Goal: Task Accomplishment & Management: Use online tool/utility

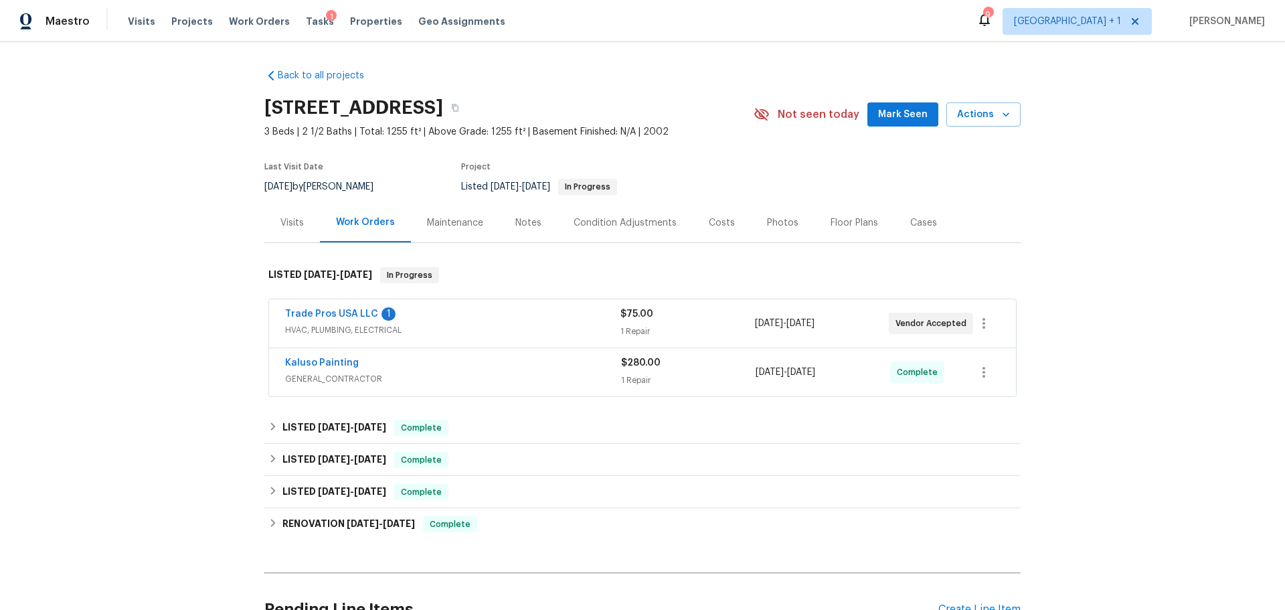
click at [509, 321] on div "Trade Pros USA LLC 1" at bounding box center [452, 315] width 335 height 16
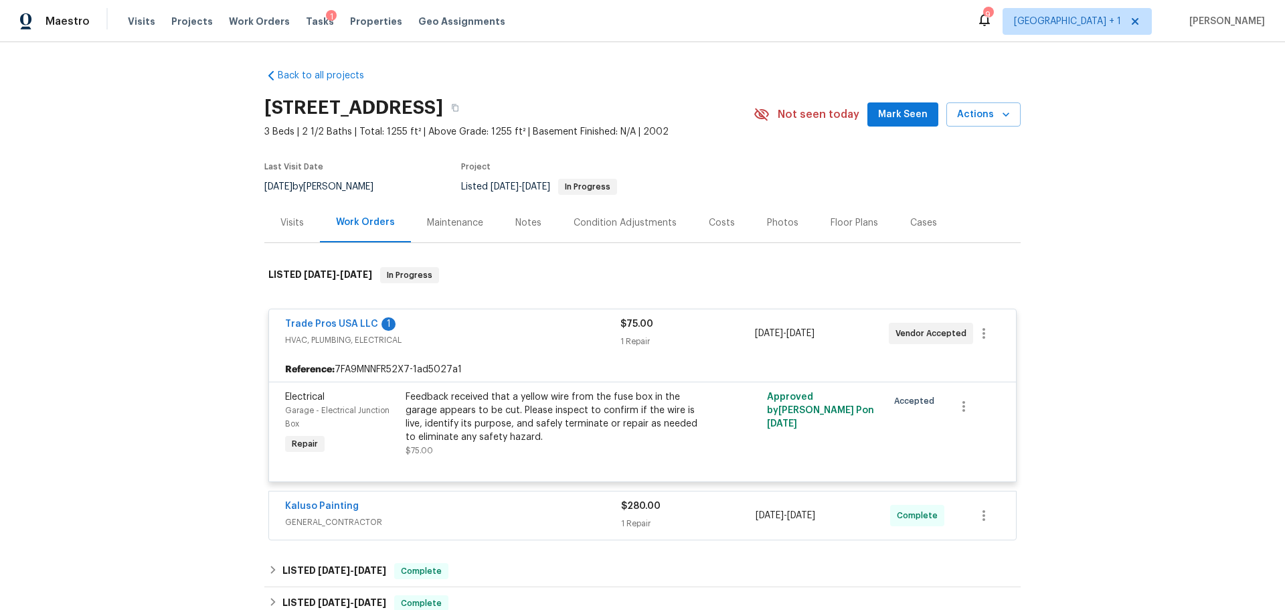
click at [473, 515] on div "Kaluso Painting" at bounding box center [453, 507] width 336 height 16
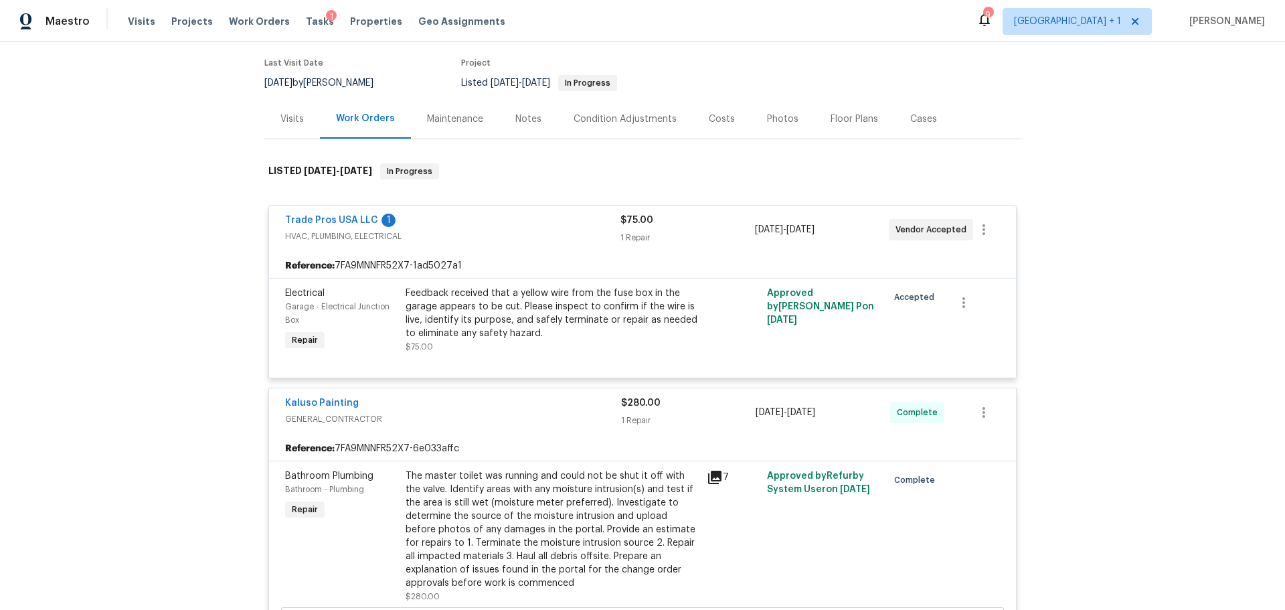
scroll to position [134, 0]
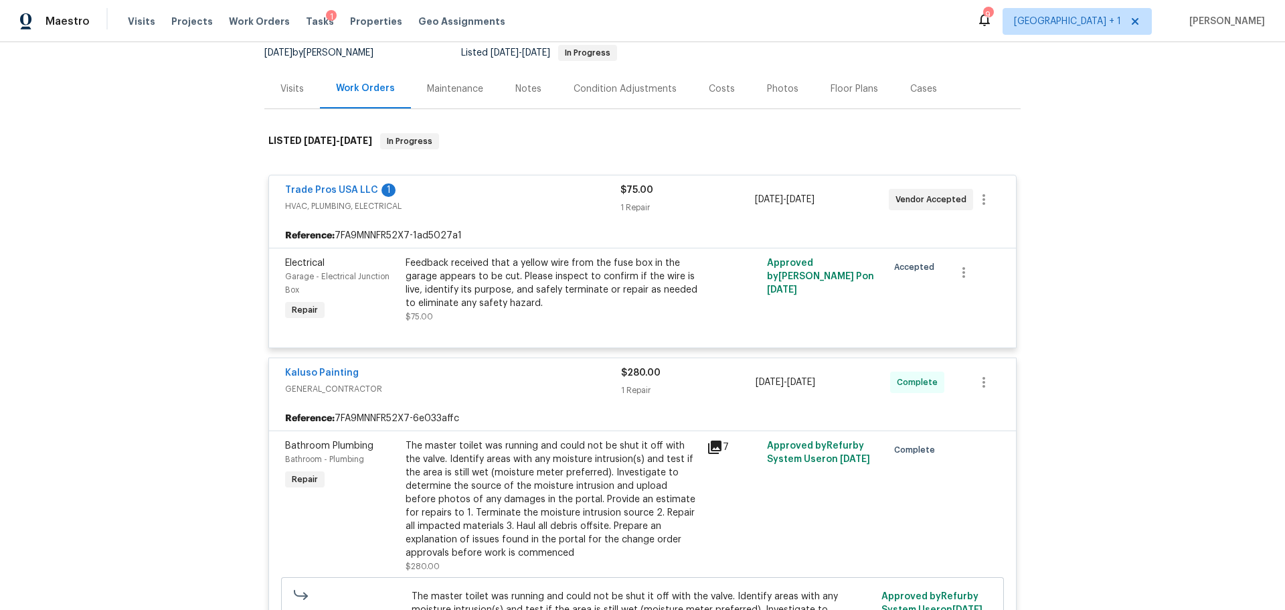
click at [708, 454] on icon at bounding box center [714, 446] width 13 height 13
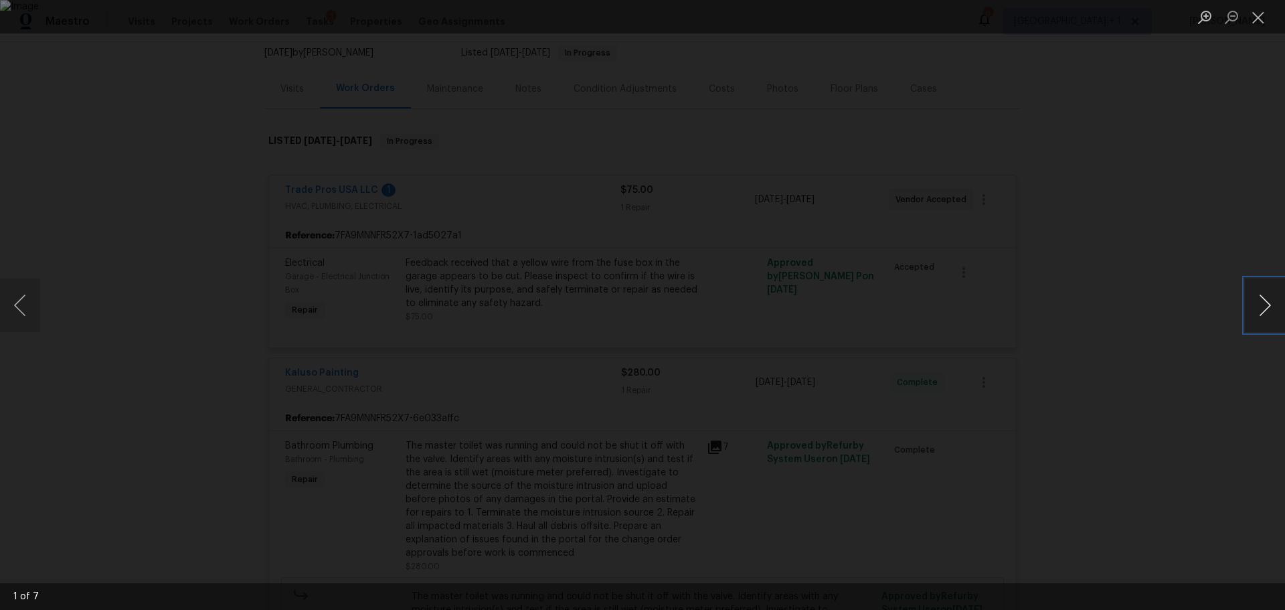
click at [1265, 303] on button "Next image" at bounding box center [1265, 305] width 40 height 54
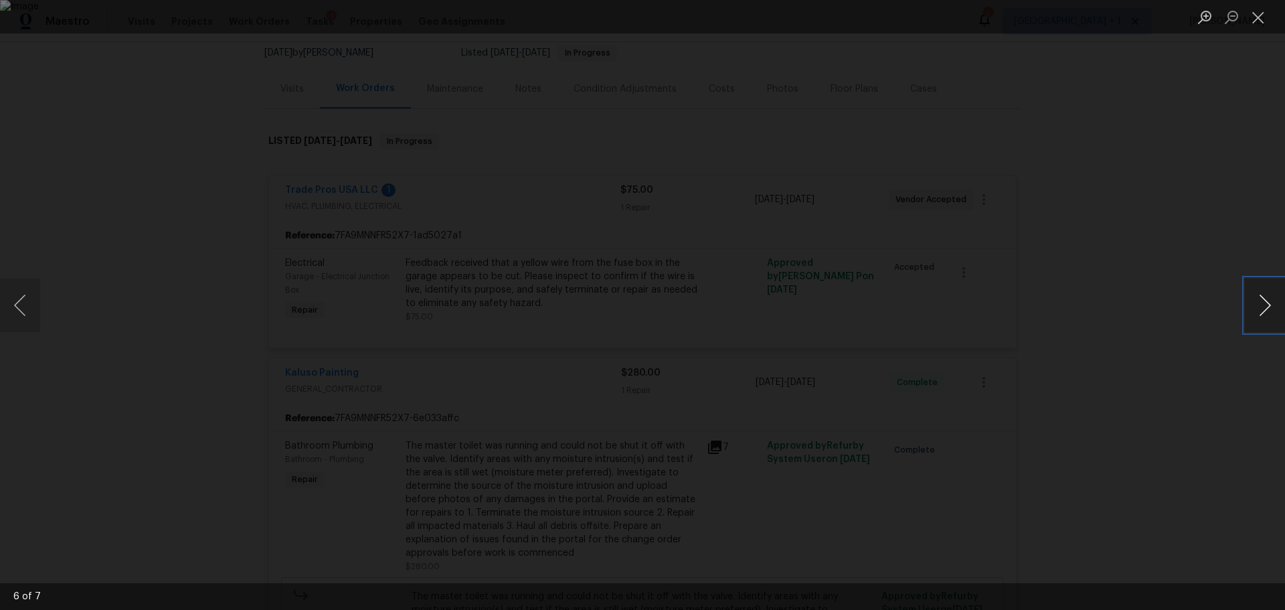
click at [1265, 303] on button "Next image" at bounding box center [1265, 305] width 40 height 54
click at [1142, 345] on div "Lightbox" at bounding box center [642, 305] width 1285 height 610
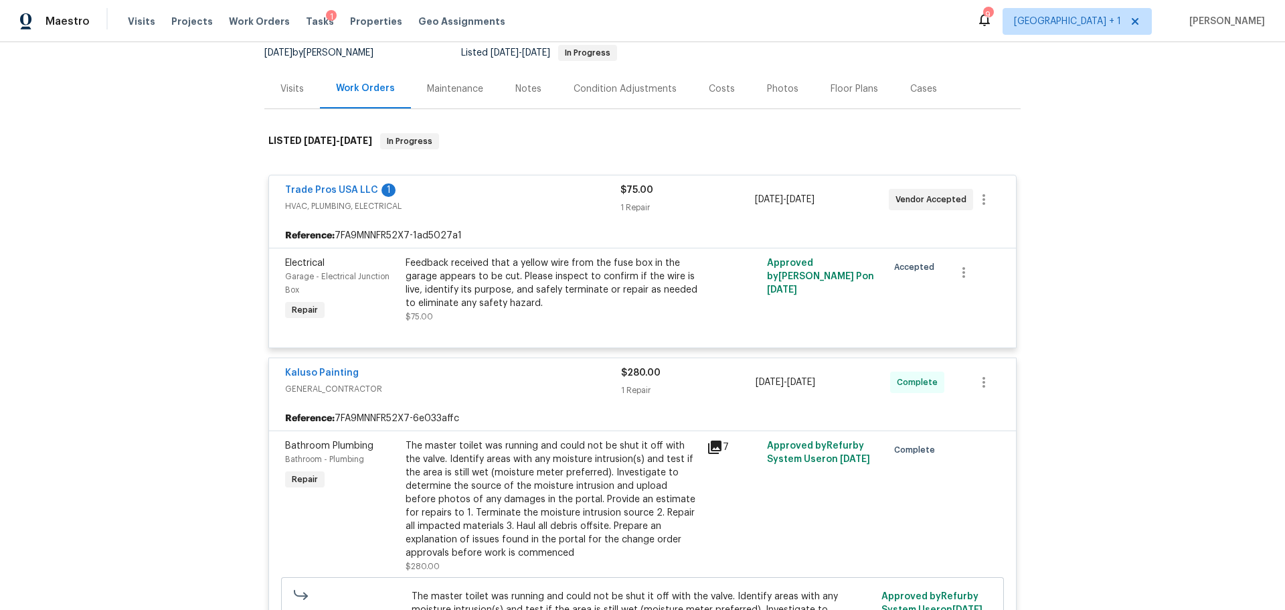
click at [410, 382] on div "Kaluso Painting" at bounding box center [453, 374] width 336 height 16
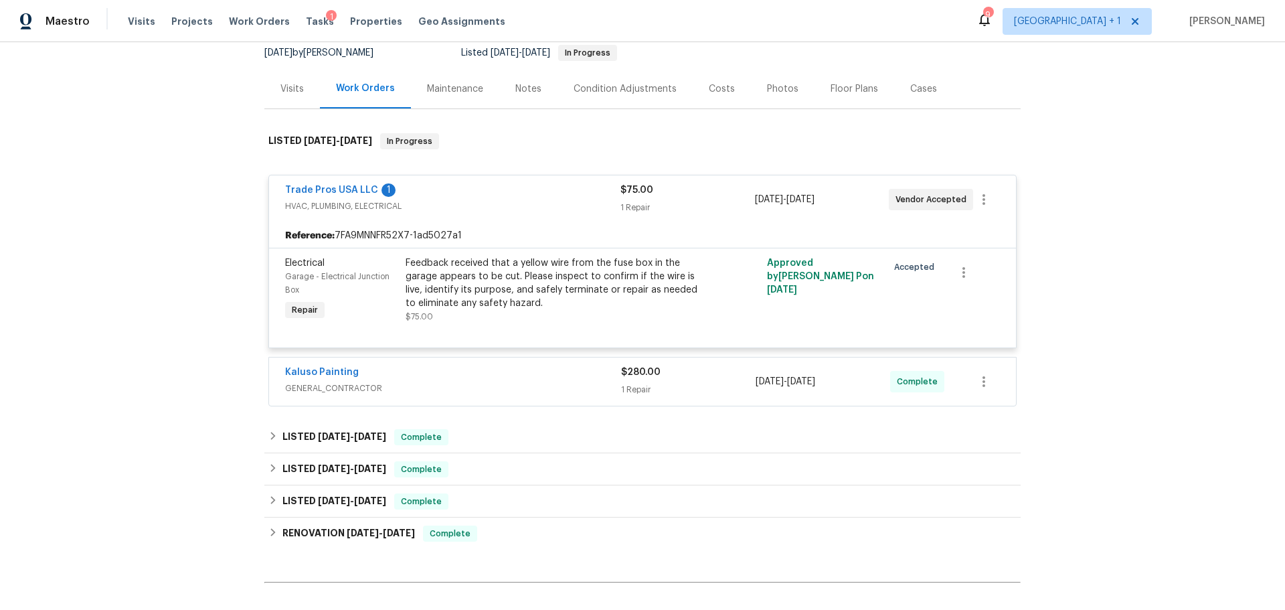
click at [377, 395] on span "GENERAL_CONTRACTOR" at bounding box center [453, 388] width 336 height 13
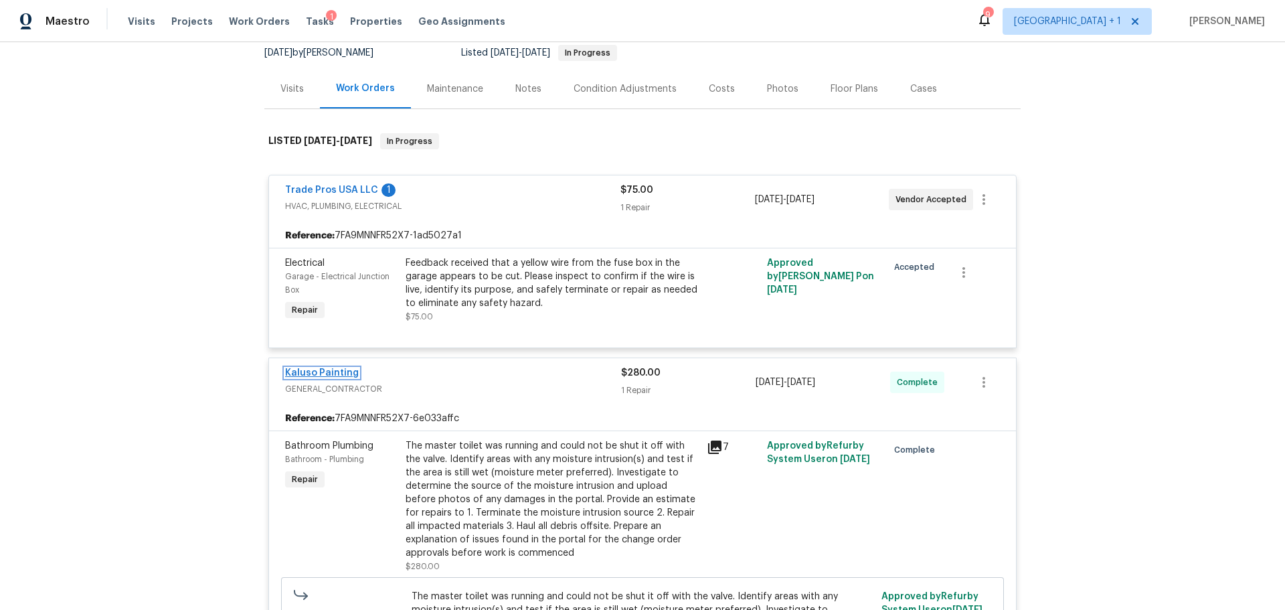
click at [338, 378] on link "Kaluso Painting" at bounding box center [322, 372] width 74 height 9
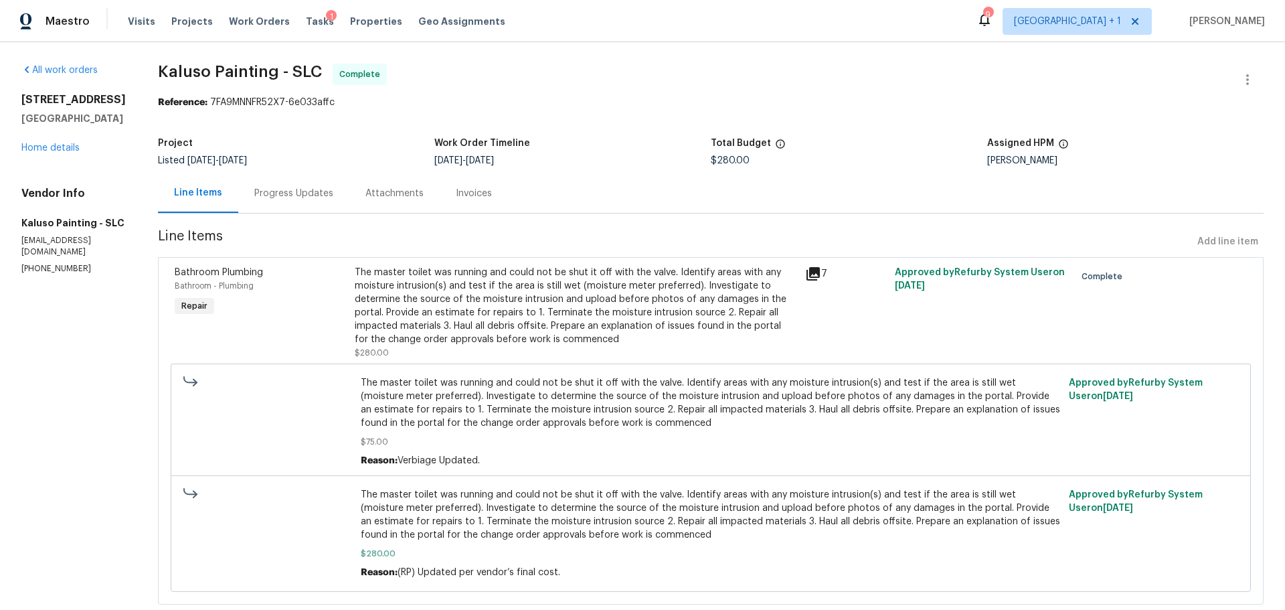
click at [286, 187] on div "Progress Updates" at bounding box center [293, 193] width 79 height 13
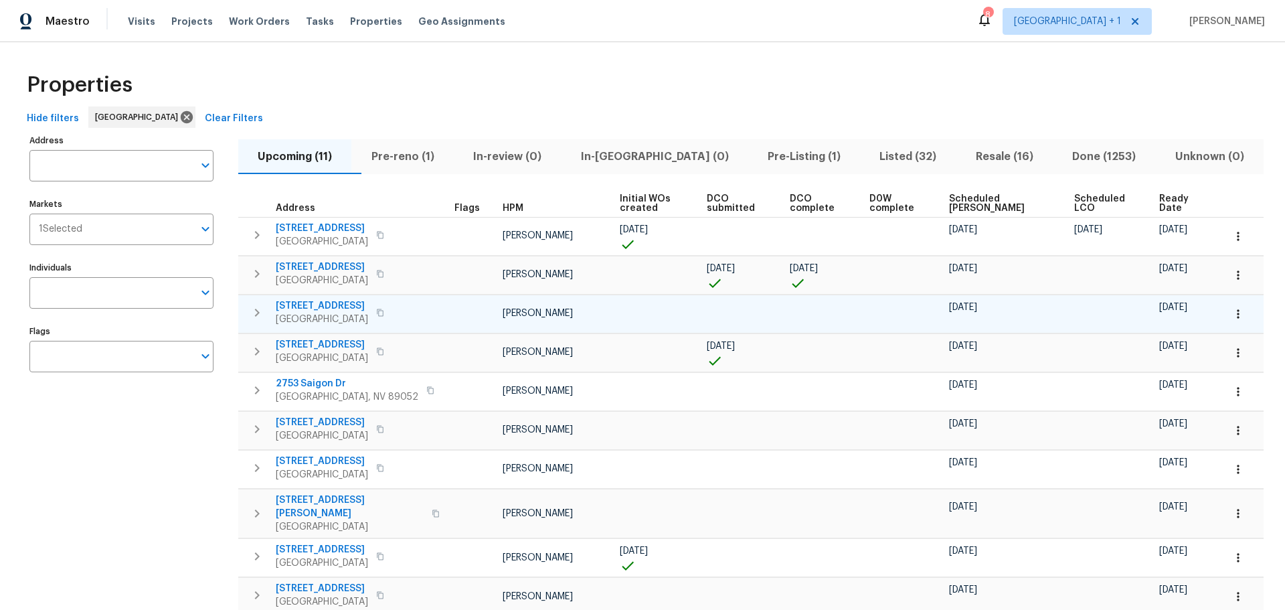
scroll to position [109, 0]
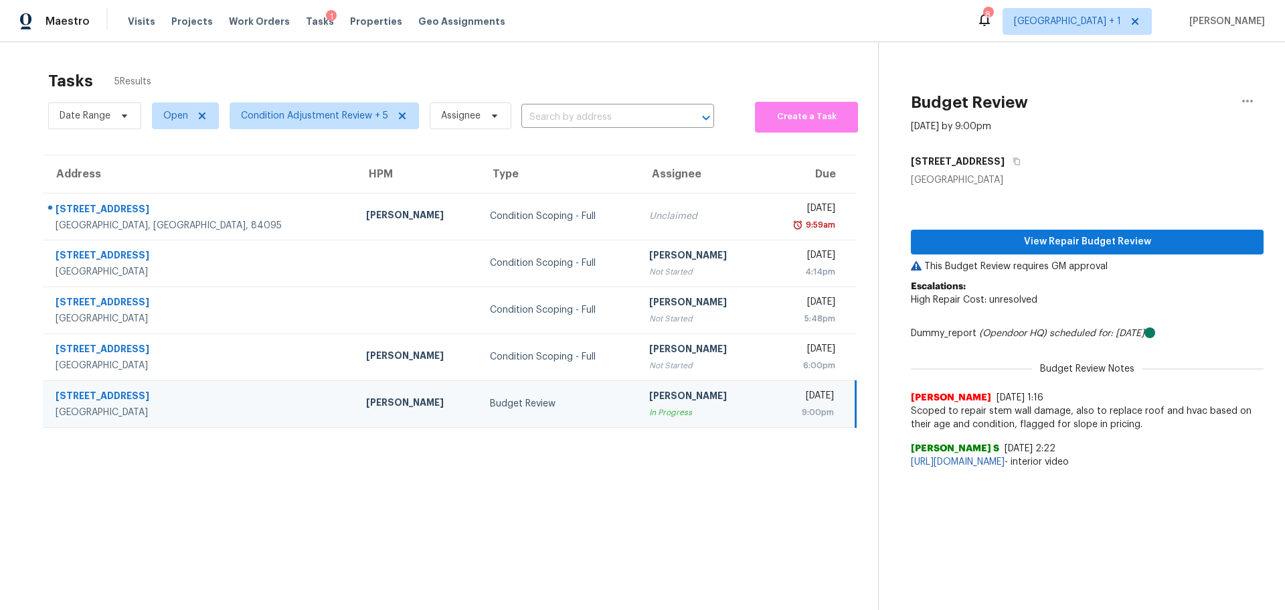
click at [479, 418] on td "Budget Review" at bounding box center [558, 403] width 159 height 47
click at [991, 233] on button "View Repair Budget Review" at bounding box center [1087, 242] width 353 height 25
